Goal: Check status: Check status

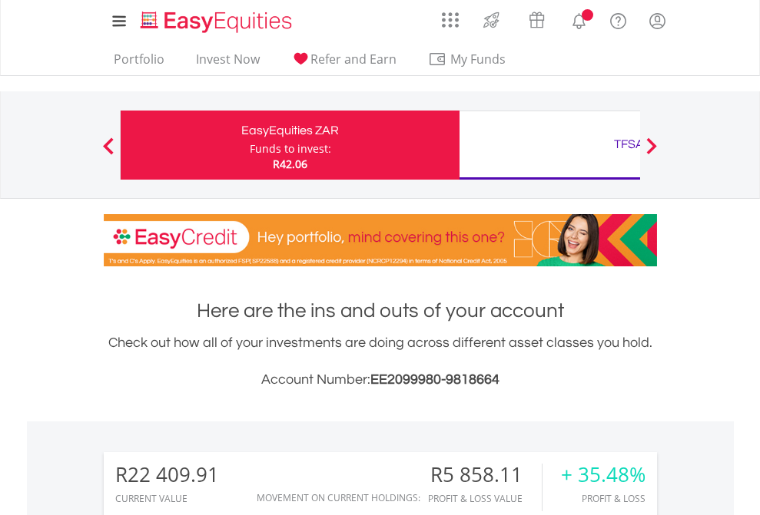
scroll to position [147, 241]
click at [250, 145] on div "Funds to invest:" at bounding box center [290, 148] width 81 height 15
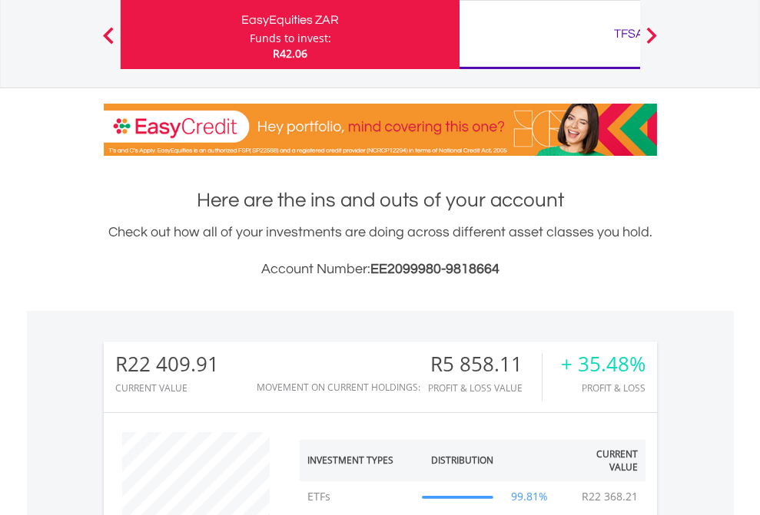
scroll to position [147, 241]
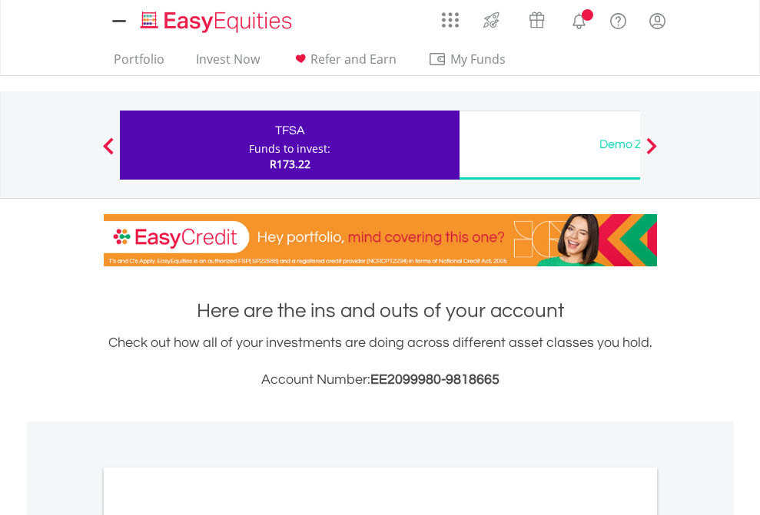
scroll to position [923, 0]
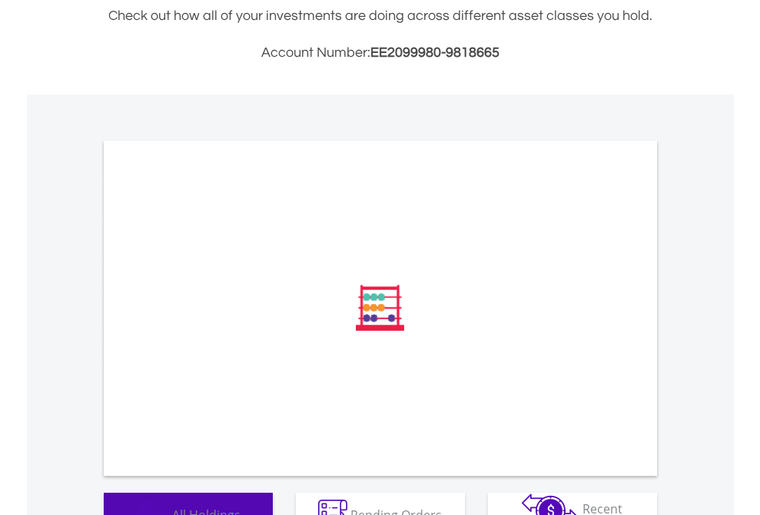
click at [172, 506] on span "All Holdings" at bounding box center [206, 514] width 68 height 17
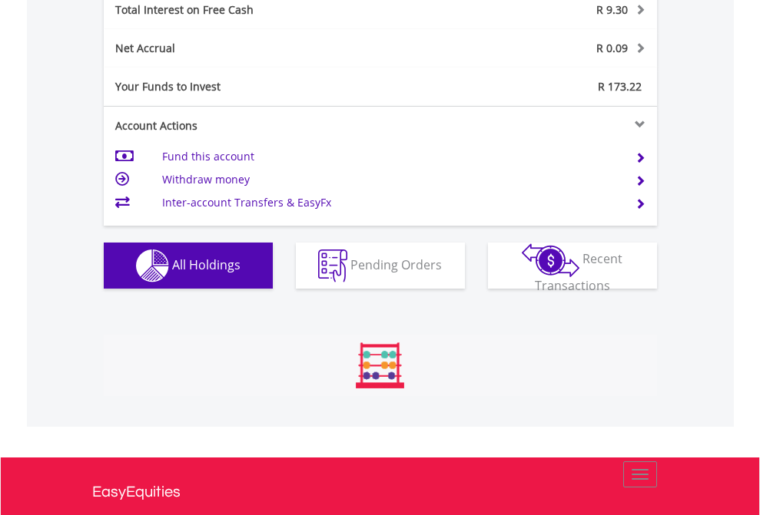
scroll to position [1770, 0]
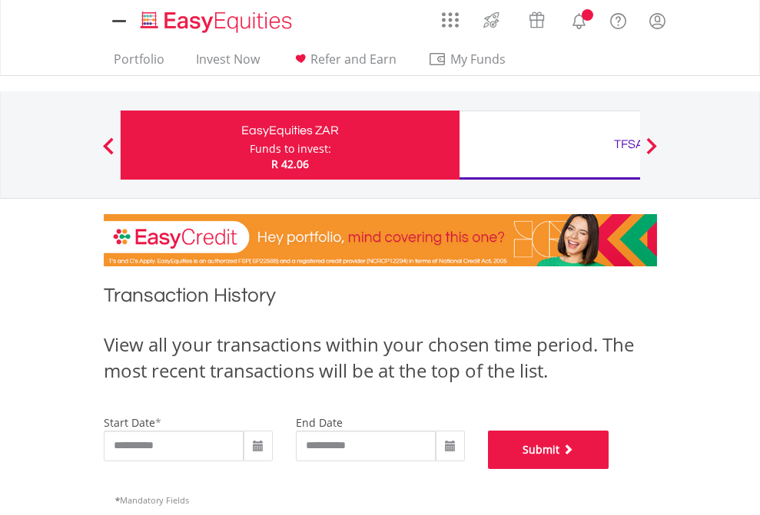
click at [609, 469] on button "Submit" at bounding box center [548, 450] width 121 height 38
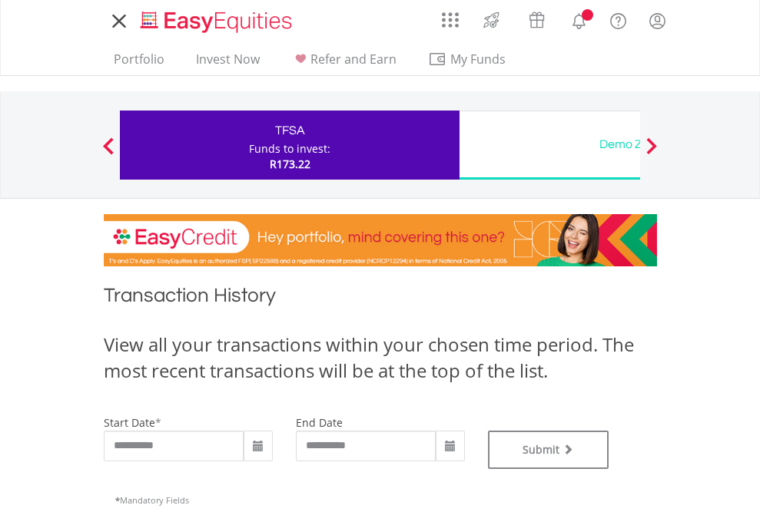
type input "**********"
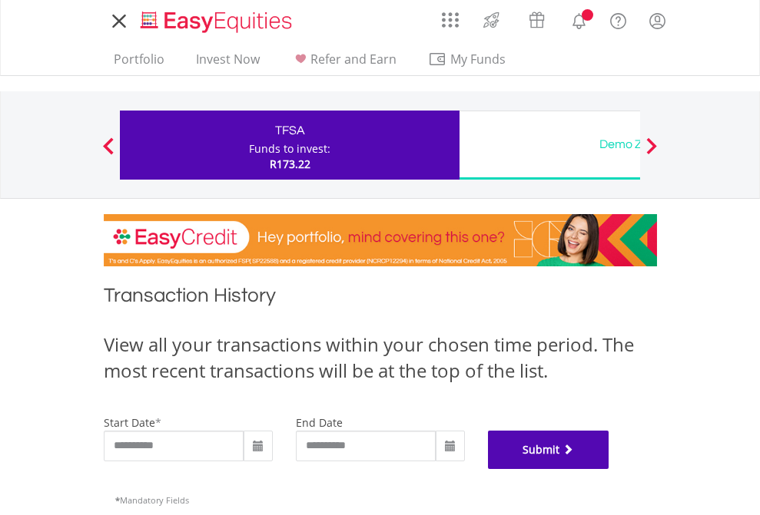
click at [609, 469] on button "Submit" at bounding box center [548, 450] width 121 height 38
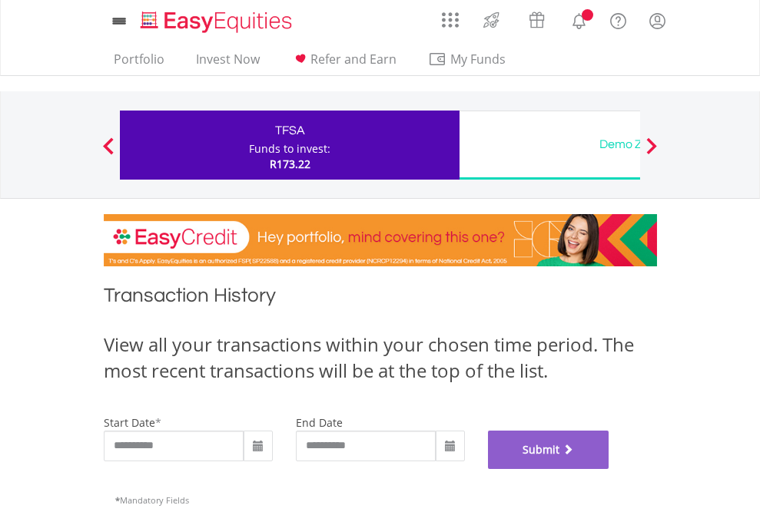
scroll to position [623, 0]
